Goal: Task Accomplishment & Management: Complete application form

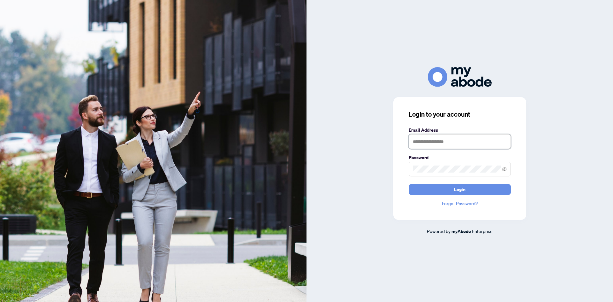
click at [429, 141] on input "text" at bounding box center [459, 141] width 102 height 15
drag, startPoint x: 426, startPoint y: 138, endPoint x: 358, endPoint y: 139, distance: 68.0
click at [359, 139] on div "Login to your account Email Address * Password Login Forgot Password? Powered b…" at bounding box center [459, 150] width 306 height 167
type input "**********"
click at [408, 184] on button "Login" at bounding box center [459, 189] width 102 height 11
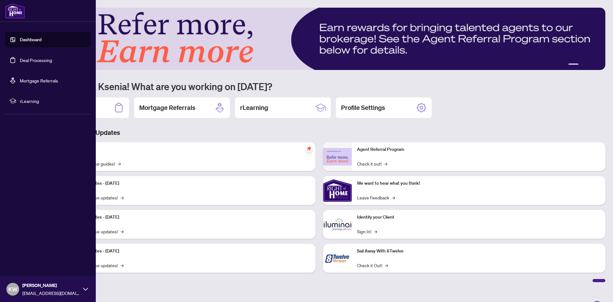
click at [20, 62] on link "Deal Processing" at bounding box center [36, 60] width 32 height 6
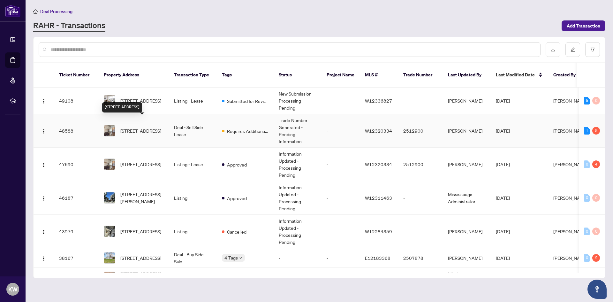
click at [147, 127] on span "[STREET_ADDRESS]" at bounding box center [140, 130] width 41 height 7
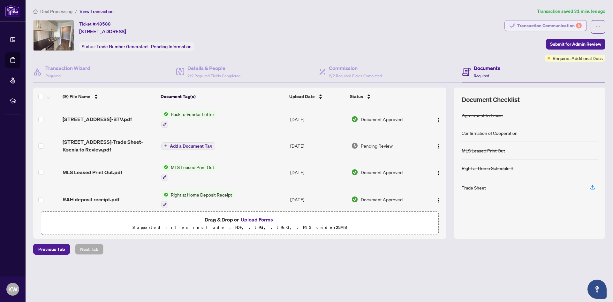
click at [560, 25] on div "Transaction Communication 5" at bounding box center [549, 25] width 64 height 10
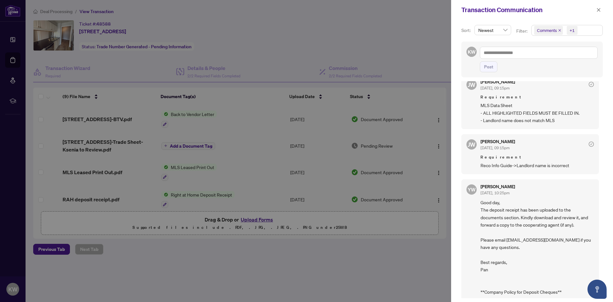
scroll to position [356, 0]
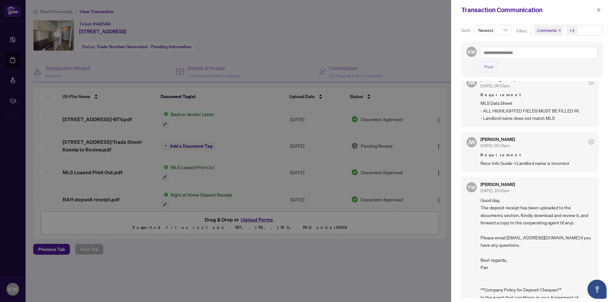
click at [360, 260] on div at bounding box center [306, 151] width 613 height 302
click at [598, 8] on icon "close" at bounding box center [598, 10] width 4 height 4
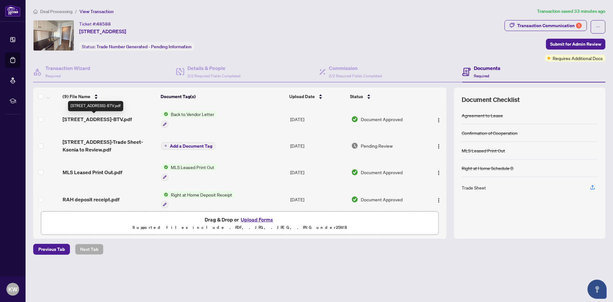
click at [110, 119] on span "40 Old Mill Rd 703-BTV.pdf" at bounding box center [97, 119] width 69 height 8
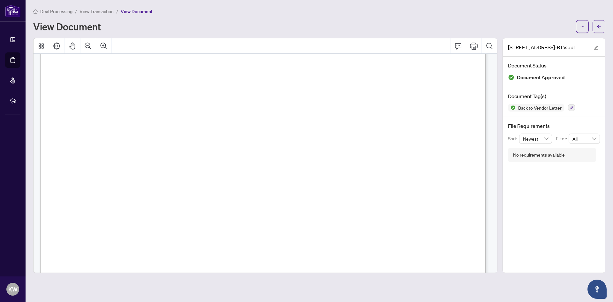
scroll to position [255, 0]
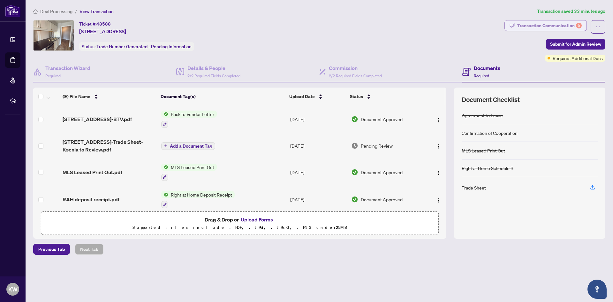
click at [550, 27] on div "Transaction Communication 5" at bounding box center [549, 25] width 64 height 10
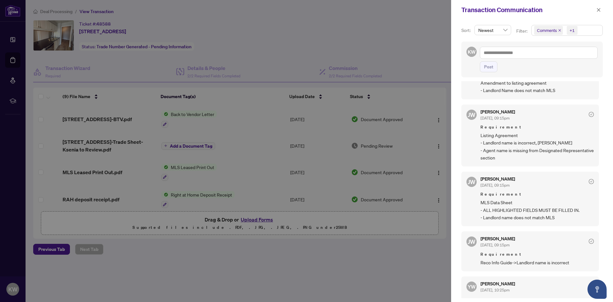
scroll to position [257, 0]
click at [231, 276] on div at bounding box center [306, 151] width 613 height 302
click at [595, 9] on button "button" at bounding box center [598, 10] width 8 height 8
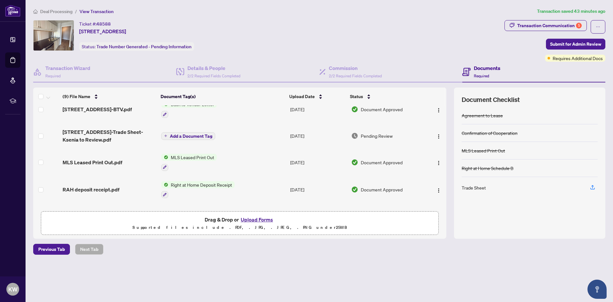
scroll to position [0, 0]
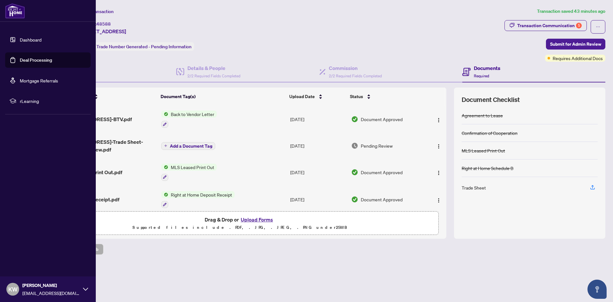
click at [27, 61] on link "Deal Processing" at bounding box center [36, 60] width 32 height 6
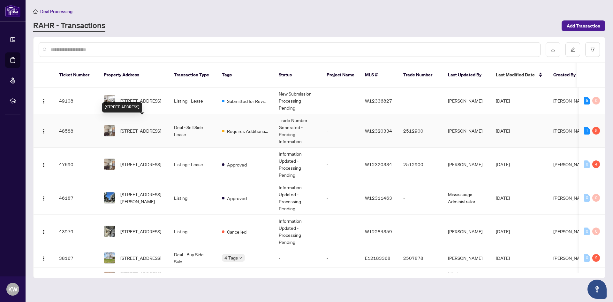
click at [150, 127] on span "[STREET_ADDRESS]" at bounding box center [140, 130] width 41 height 7
click at [128, 160] on span "[STREET_ADDRESS]" at bounding box center [140, 163] width 41 height 7
click at [142, 127] on span "[STREET_ADDRESS]" at bounding box center [140, 130] width 41 height 7
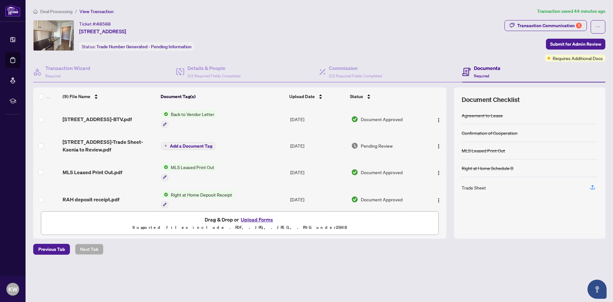
drag, startPoint x: 446, startPoint y: 134, endPoint x: 447, endPoint y: 146, distance: 12.5
click at [447, 146] on div "(9) File Name Document Tag(s) Upload Date Status 40 Old Mill Rd 703-BTV.pdf Bac…" at bounding box center [319, 162] width 572 height 151
click at [538, 27] on div "Transaction Communication 5" at bounding box center [549, 25] width 64 height 10
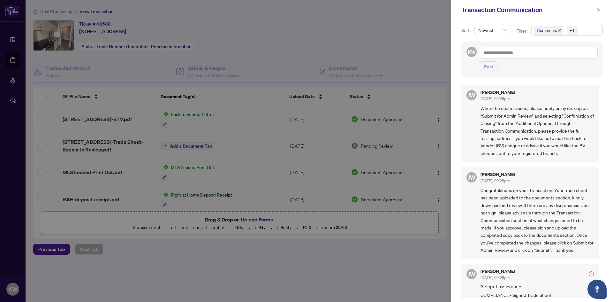
click at [317, 262] on div at bounding box center [306, 151] width 613 height 302
click at [600, 9] on icon "close" at bounding box center [598, 10] width 4 height 4
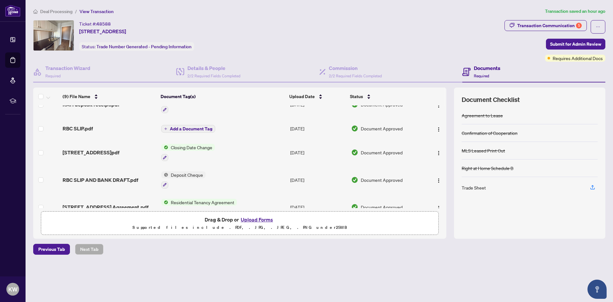
scroll to position [41, 0]
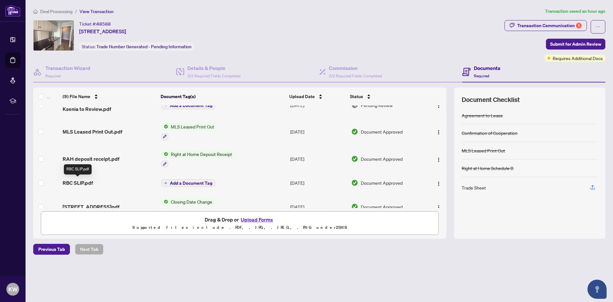
click at [85, 180] on span "RBC SLIP.pdf" at bounding box center [78, 183] width 30 height 8
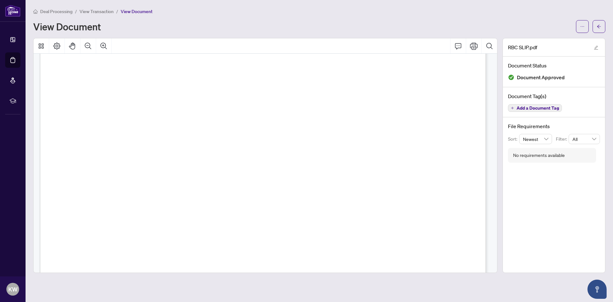
scroll to position [175, 0]
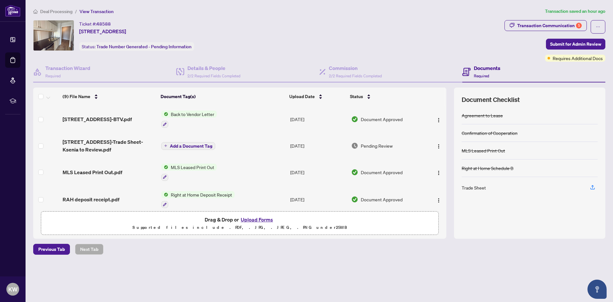
click at [118, 122] on span "40 Old Mill Rd 703-BTV.pdf" at bounding box center [97, 119] width 69 height 8
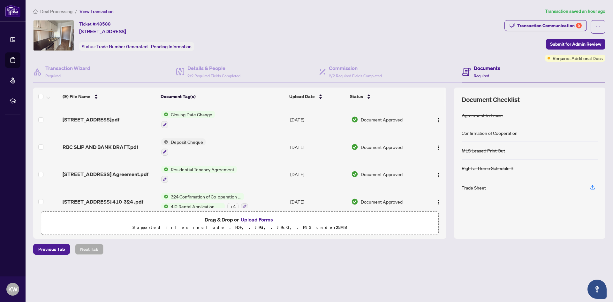
scroll to position [136, 0]
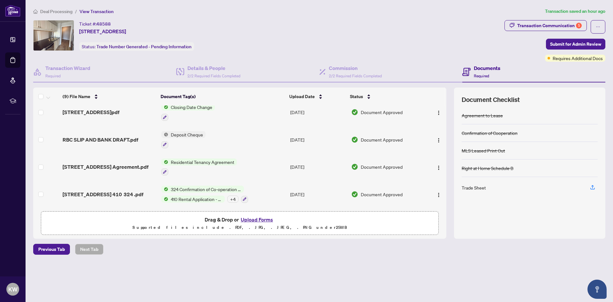
click at [479, 72] on div "Documents Required" at bounding box center [486, 71] width 26 height 15
click at [474, 188] on div "Trade Sheet" at bounding box center [473, 187] width 24 height 7
click at [593, 187] on icon "button" at bounding box center [592, 187] width 6 height 6
click at [471, 188] on div "Trade Sheet" at bounding box center [473, 187] width 24 height 7
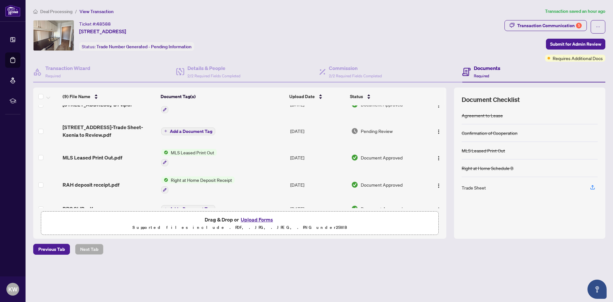
scroll to position [0, 0]
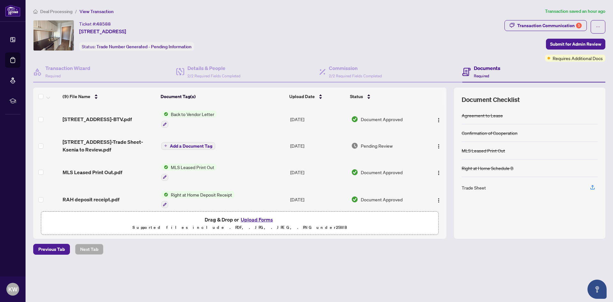
drag, startPoint x: 444, startPoint y: 194, endPoint x: 443, endPoint y: 101, distance: 92.2
click at [443, 101] on div "(9) File Name Document Tag(s) Upload Date Status 40 Old Mill Rd 703-BTV.pdf Bac…" at bounding box center [239, 147] width 413 height 120
click at [434, 100] on th at bounding box center [433, 96] width 21 height 18
click at [111, 141] on span "40 Old Mill Rd 703-Trade Sheet-Ksenia to Review.pdf" at bounding box center [109, 145] width 93 height 15
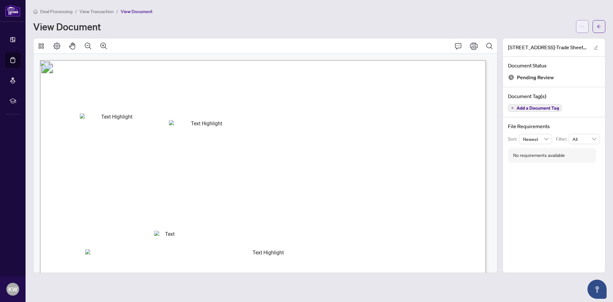
click at [583, 23] on span "button" at bounding box center [582, 26] width 4 height 10
click at [540, 41] on span "Download" at bounding box center [559, 40] width 48 height 7
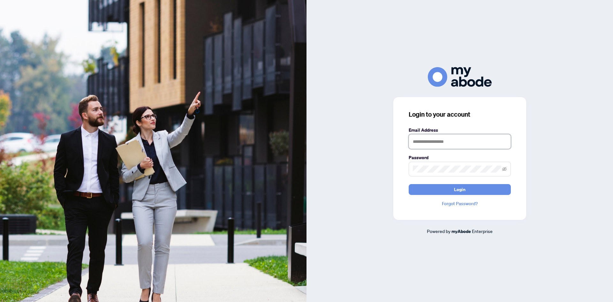
click at [425, 145] on input "text" at bounding box center [459, 141] width 102 height 15
type input "**********"
click at [408, 184] on button "Login" at bounding box center [459, 189] width 102 height 11
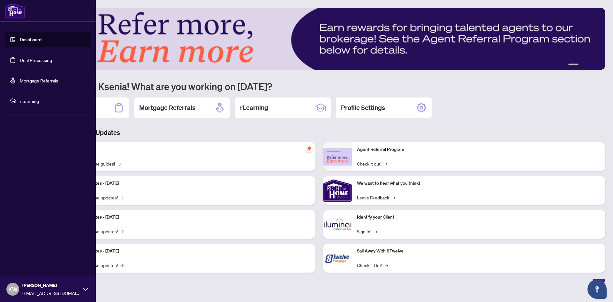
click at [20, 61] on link "Deal Processing" at bounding box center [36, 60] width 32 height 6
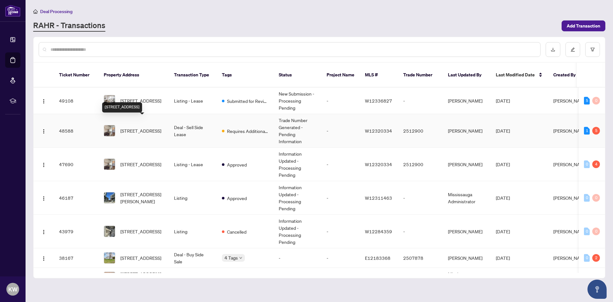
click at [144, 127] on span "[STREET_ADDRESS]" at bounding box center [140, 130] width 41 height 7
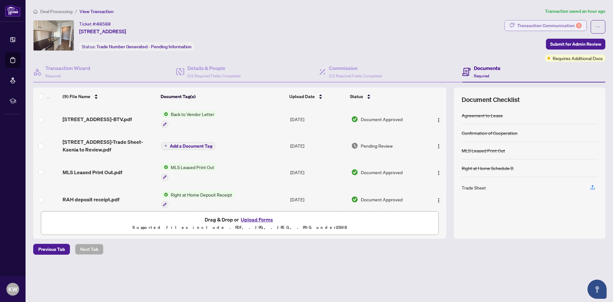
click at [555, 26] on div "Transaction Communication 5" at bounding box center [549, 25] width 64 height 10
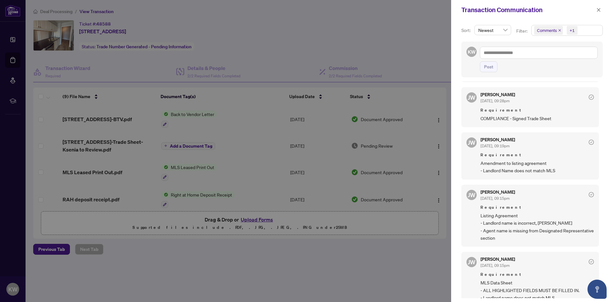
scroll to position [191, 0]
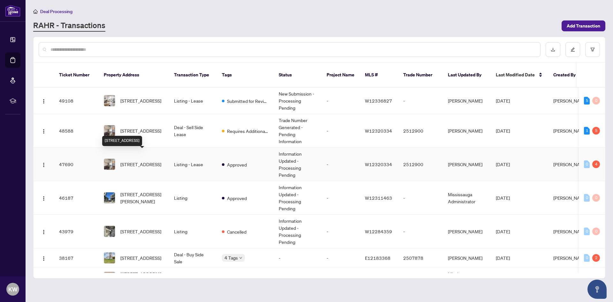
click at [136, 160] on span "[STREET_ADDRESS]" at bounding box center [140, 163] width 41 height 7
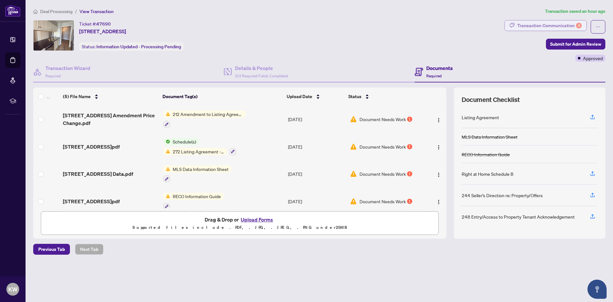
click at [542, 25] on div "Transaction Communication 4" at bounding box center [549, 25] width 64 height 10
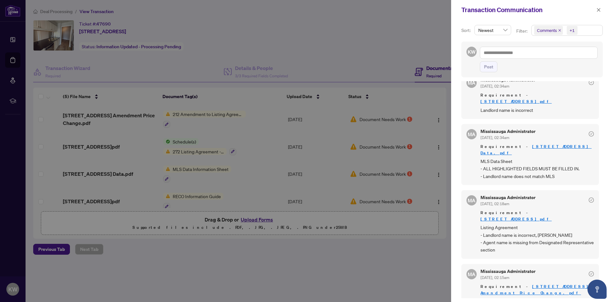
scroll to position [1, 0]
click at [282, 252] on div at bounding box center [306, 151] width 613 height 302
click at [599, 8] on icon "close" at bounding box center [598, 10] width 4 height 4
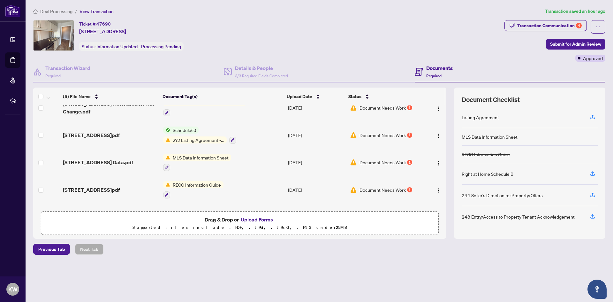
scroll to position [4, 0]
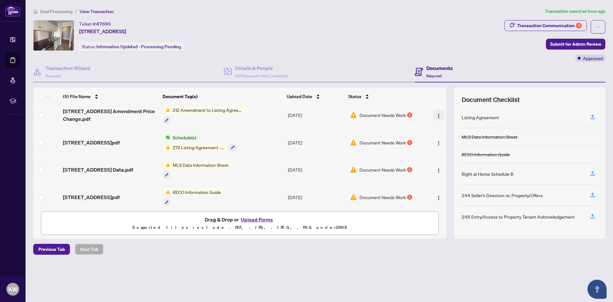
click at [436, 113] on img "button" at bounding box center [438, 115] width 5 height 5
click at [251, 220] on button "Upload Forms" at bounding box center [257, 219] width 36 height 8
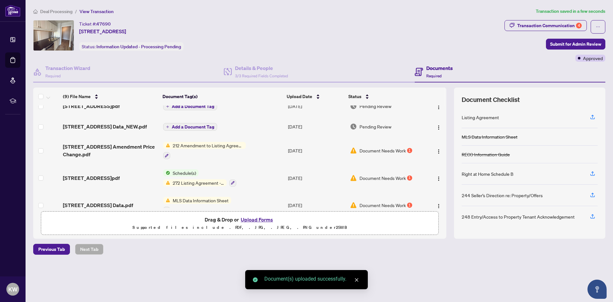
scroll to position [0, 0]
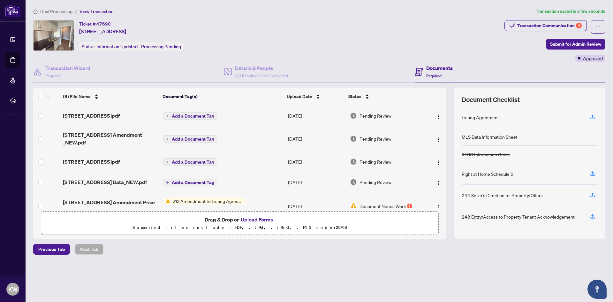
click at [188, 116] on span "Add a Document Tag" at bounding box center [193, 116] width 42 height 4
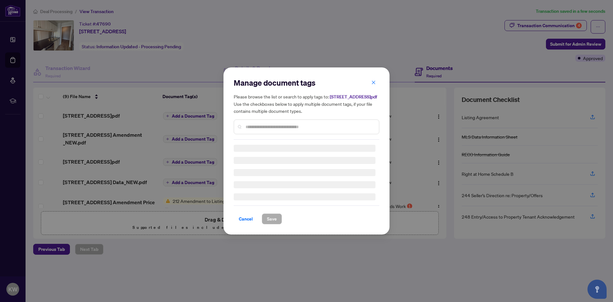
click at [252, 129] on div "Manage document tags Please browse the list or search to apply tags to: 40 Old …" at bounding box center [306, 109] width 145 height 62
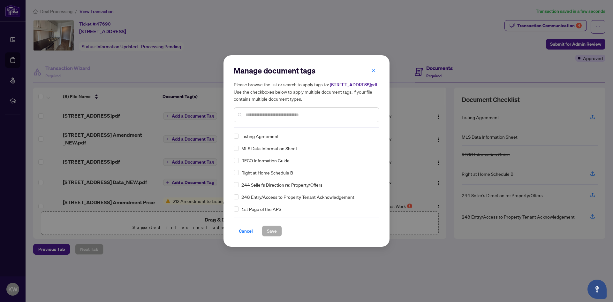
click at [262, 115] on input "text" at bounding box center [309, 114] width 128 height 7
type input "****"
click at [265, 139] on span "RECO Information Guide" at bounding box center [265, 135] width 48 height 7
click at [273, 234] on span "Save" at bounding box center [272, 231] width 10 height 10
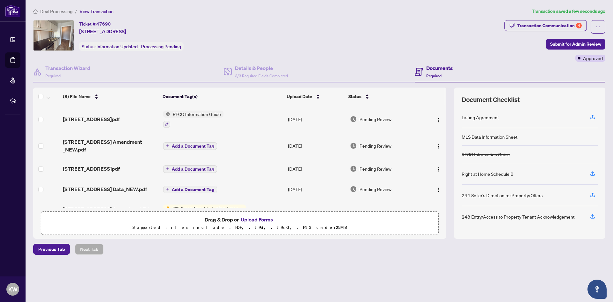
click at [186, 146] on span "Add a Document Tag" at bounding box center [193, 146] width 42 height 4
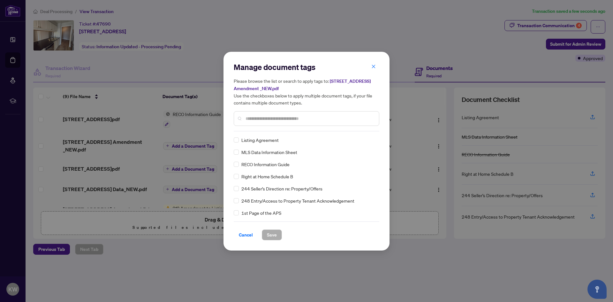
click at [258, 119] on input "text" at bounding box center [309, 118] width 128 height 7
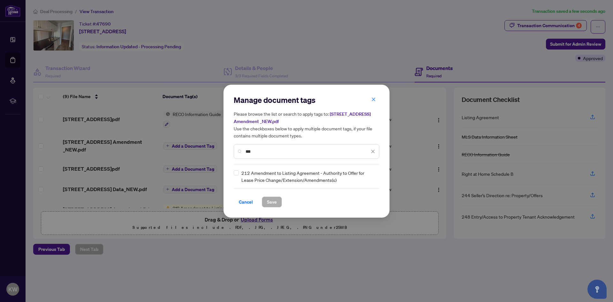
type input "***"
click at [267, 199] on span "Save" at bounding box center [272, 202] width 10 height 10
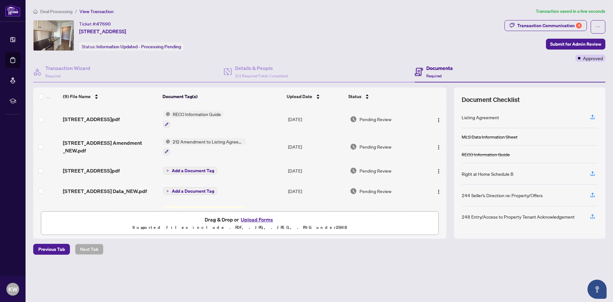
click at [191, 169] on span "Add a Document Tag" at bounding box center [193, 170] width 42 height 4
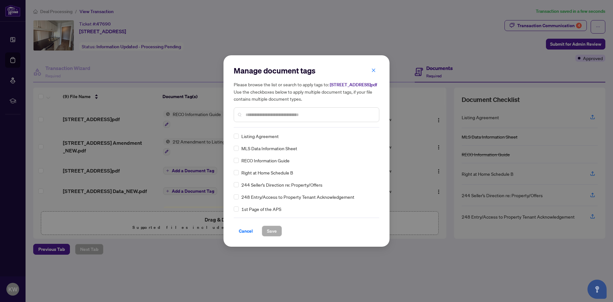
click at [266, 118] on input "text" at bounding box center [309, 114] width 128 height 7
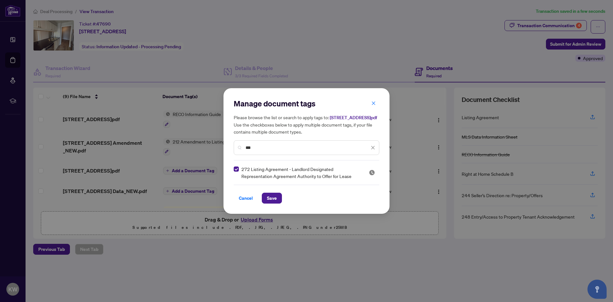
drag, startPoint x: 260, startPoint y: 152, endPoint x: 208, endPoint y: 147, distance: 52.5
click at [210, 147] on div "Manage document tags Please browse the list or search to apply tags to: 40 Old …" at bounding box center [306, 151] width 613 height 302
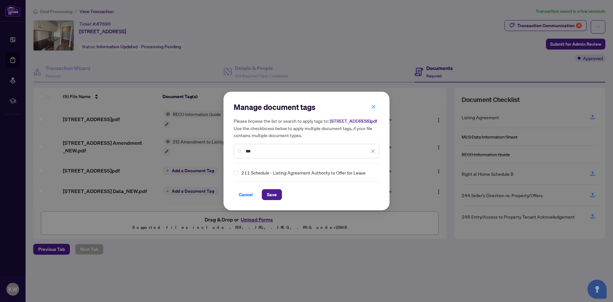
type input "***"
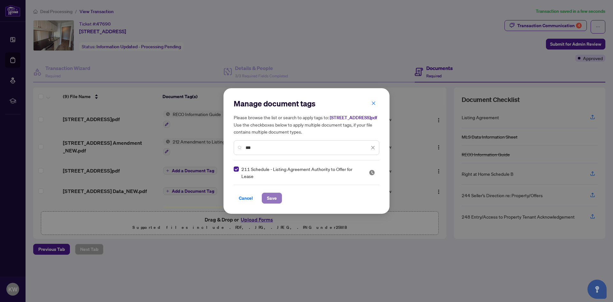
click at [271, 200] on span "Save" at bounding box center [272, 198] width 10 height 10
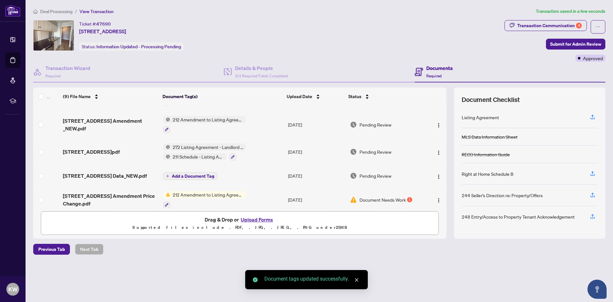
scroll to position [32, 0]
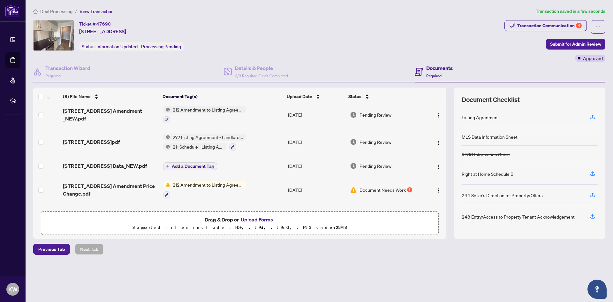
click at [179, 165] on span "Add a Document Tag" at bounding box center [193, 166] width 42 height 4
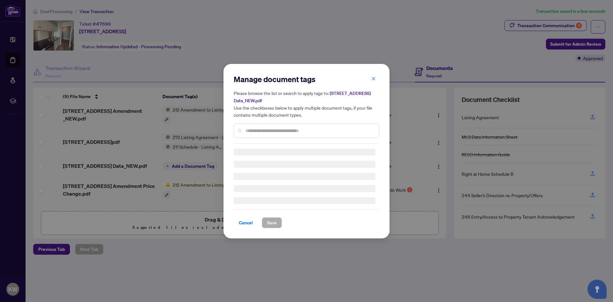
click at [249, 128] on div "Manage document tags Please browse the list or search to apply tags to: 40 Old …" at bounding box center [306, 108] width 145 height 69
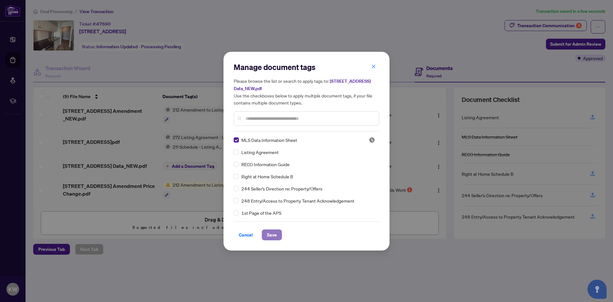
click at [271, 233] on span "Save" at bounding box center [272, 234] width 10 height 10
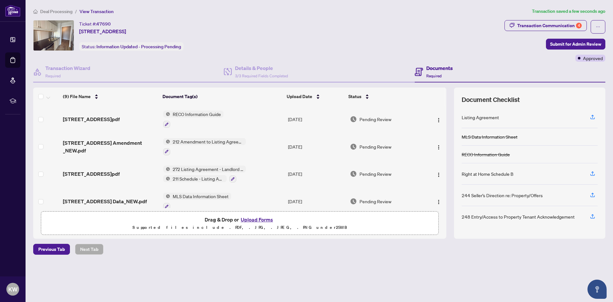
scroll to position [64, 0]
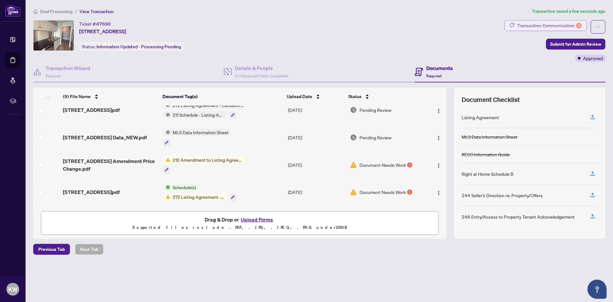
click at [552, 25] on div "Transaction Communication 4" at bounding box center [549, 25] width 64 height 10
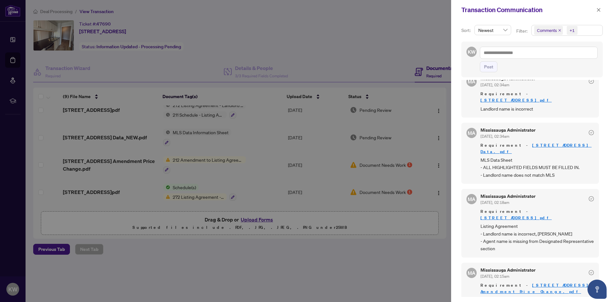
scroll to position [0, 0]
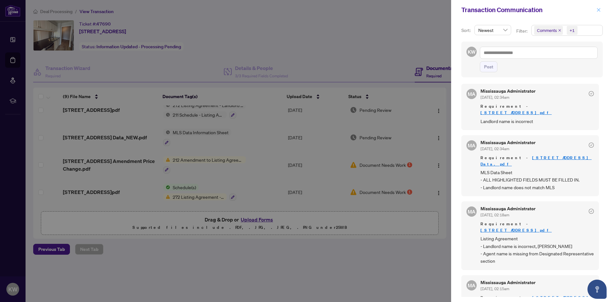
click at [597, 11] on icon "close" at bounding box center [598, 10] width 4 height 4
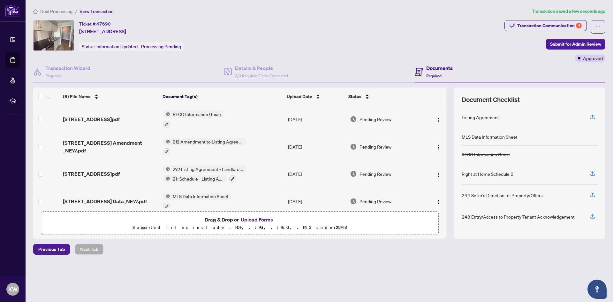
scroll to position [32, 0]
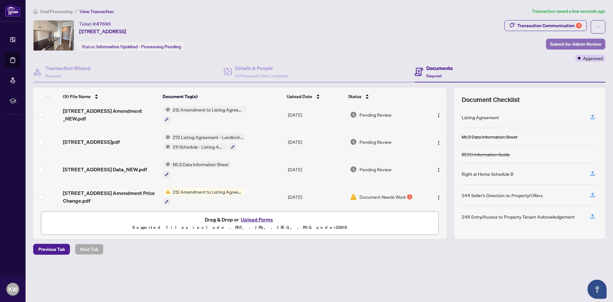
click at [578, 42] on span "Submit for Admin Review" at bounding box center [575, 44] width 51 height 10
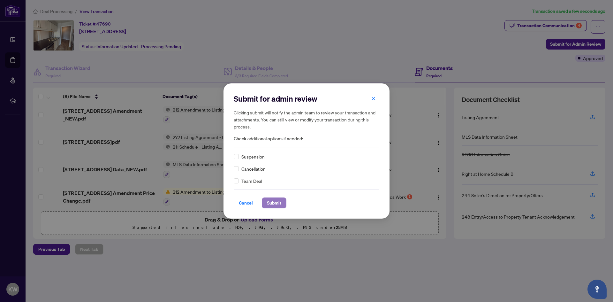
click at [274, 203] on span "Submit" at bounding box center [274, 203] width 14 height 10
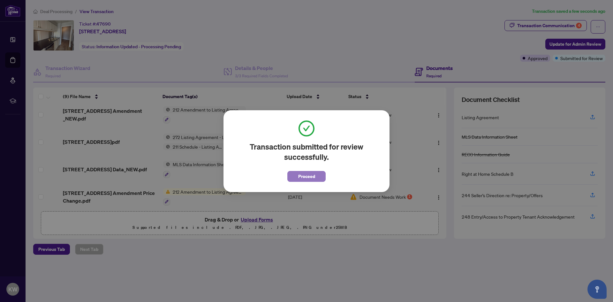
click at [303, 175] on span "Proceed" at bounding box center [306, 176] width 17 height 10
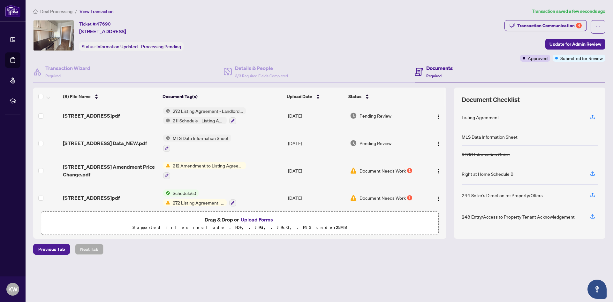
scroll to position [0, 0]
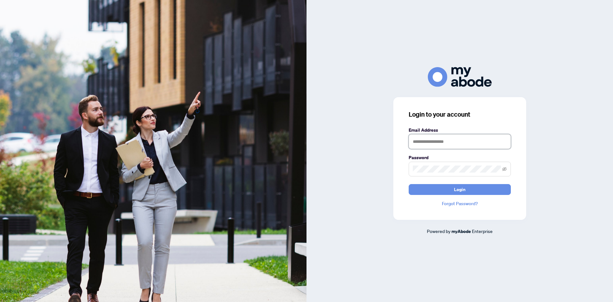
click at [440, 141] on input "text" at bounding box center [459, 141] width 102 height 15
type input "**********"
click at [408, 184] on button "Login" at bounding box center [459, 189] width 102 height 11
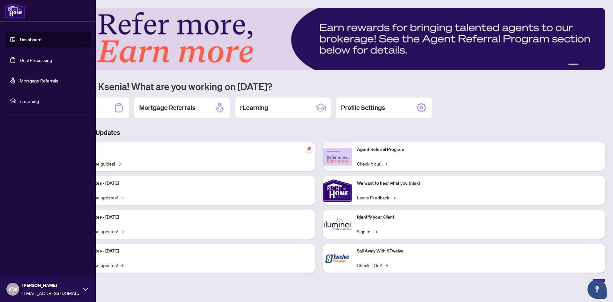
click at [20, 62] on link "Deal Processing" at bounding box center [36, 60] width 32 height 6
